Goal: Task Accomplishment & Management: Use online tool/utility

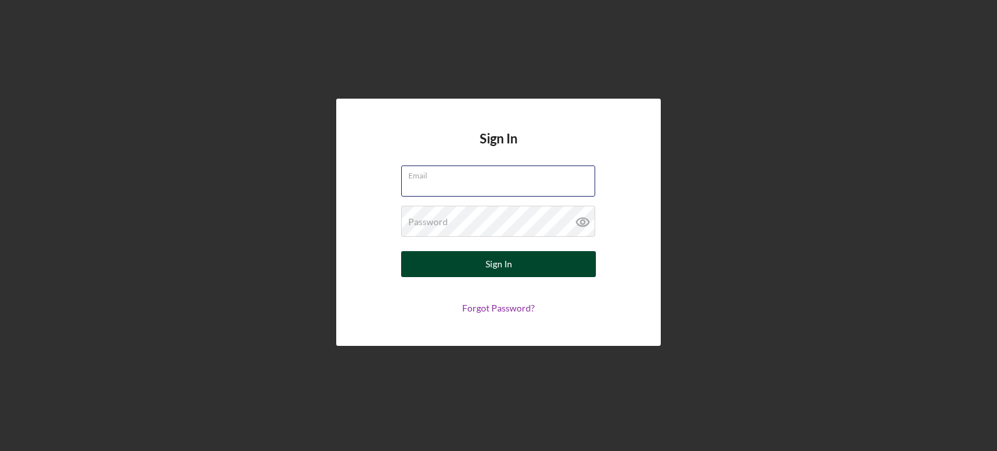
type input "[EMAIL_ADDRESS][DOMAIN_NAME]"
click at [499, 266] on div "Sign In" at bounding box center [499, 264] width 27 height 26
